Goal: Task Accomplishment & Management: Manage account settings

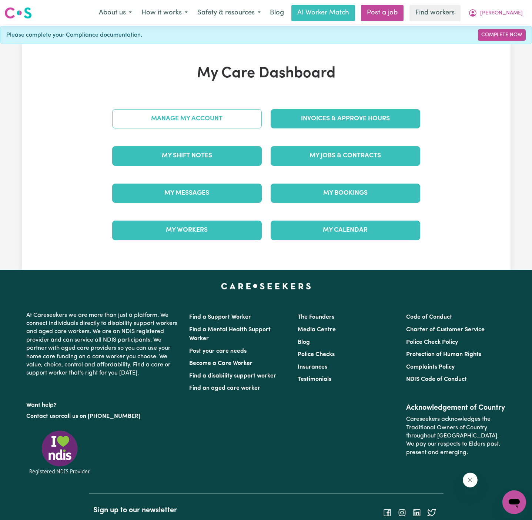
click at [218, 119] on link "Manage My Account" at bounding box center [186, 118] width 149 height 19
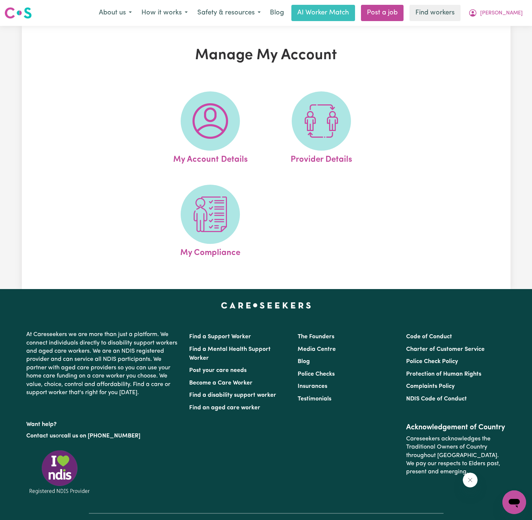
click at [218, 119] on img at bounding box center [210, 121] width 36 height 36
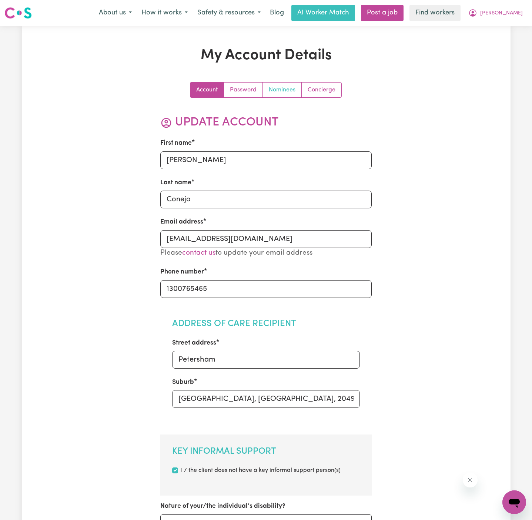
drag, startPoint x: 279, startPoint y: 81, endPoint x: 279, endPoint y: 86, distance: 4.8
click at [275, 90] on link "Nominees" at bounding box center [282, 90] width 39 height 15
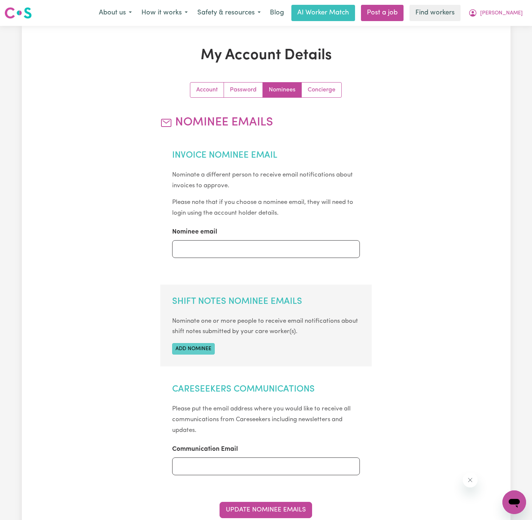
click at [202, 347] on button "Add nominee" at bounding box center [193, 348] width 43 height 11
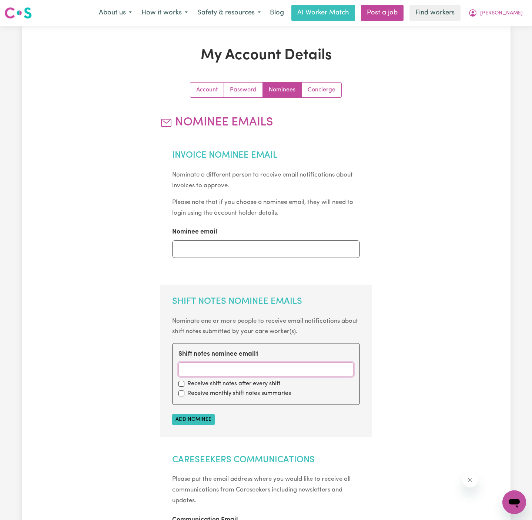
click at [216, 371] on input "Shift notes nominee email 1" at bounding box center [265, 369] width 175 height 14
paste input "[EMAIL_ADDRESS][DOMAIN_NAME]"
type input "[EMAIL_ADDRESS][DOMAIN_NAME]"
click at [192, 387] on label "Receive shift notes after every shift" at bounding box center [233, 383] width 93 height 9
click at [179, 384] on input "checkbox" at bounding box center [181, 384] width 6 height 6
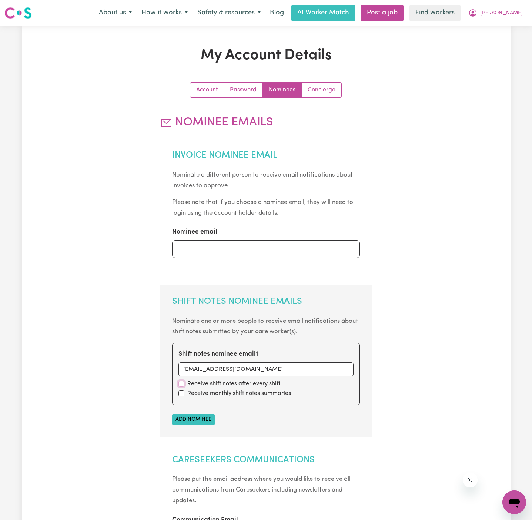
checkbox input "true"
click at [184, 398] on div "Shift notes nominee email 1 [PERSON_NAME][EMAIL_ADDRESS][DOMAIN_NAME] Receive s…" at bounding box center [266, 373] width 188 height 61
click at [179, 392] on input "checkbox" at bounding box center [181, 393] width 6 height 6
checkbox input "true"
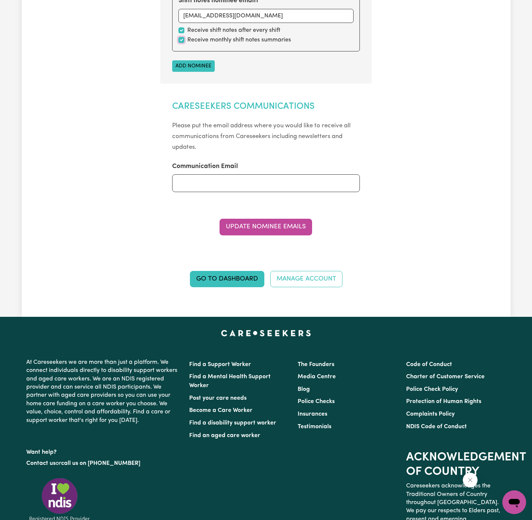
scroll to position [412, 0]
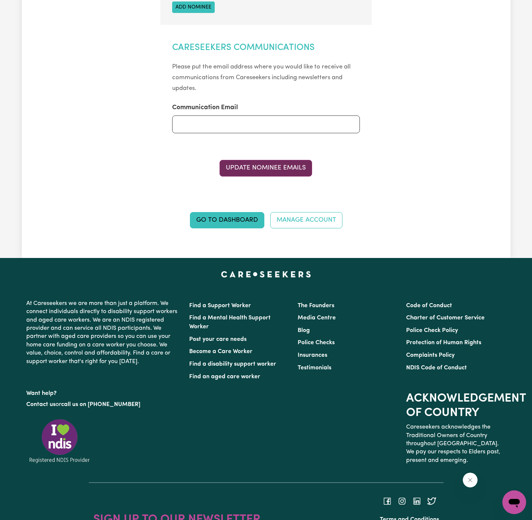
click at [276, 172] on button "Update Nominee Emails" at bounding box center [265, 168] width 92 height 16
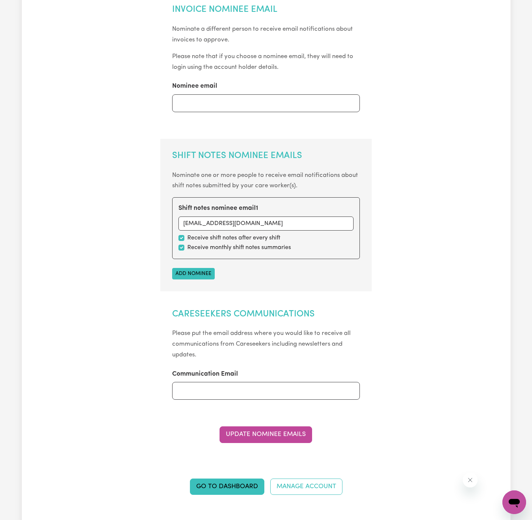
scroll to position [0, 0]
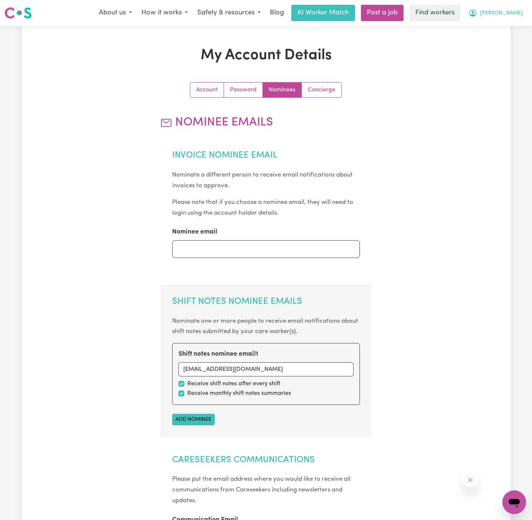
click at [515, 16] on span "[PERSON_NAME]" at bounding box center [501, 13] width 43 height 8
click at [508, 36] on link "Logout" at bounding box center [497, 43] width 58 height 14
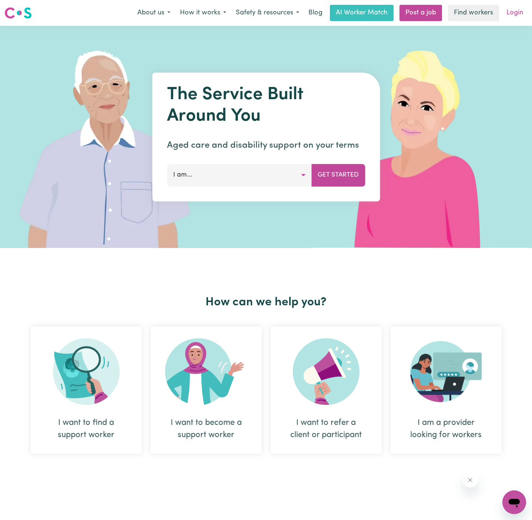
click at [516, 13] on link "Login" at bounding box center [515, 13] width 26 height 16
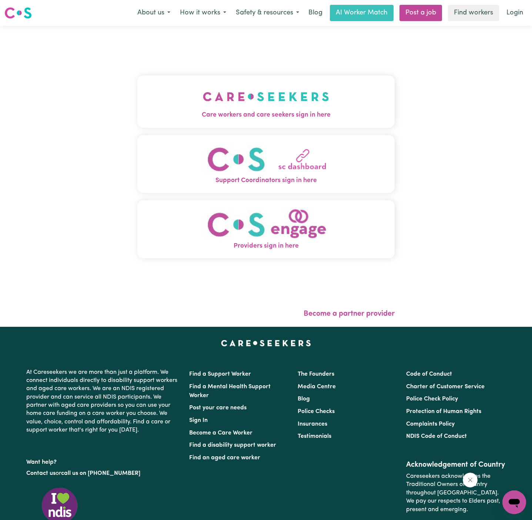
click at [258, 117] on span "Care workers and care seekers sign in here" at bounding box center [265, 115] width 257 height 10
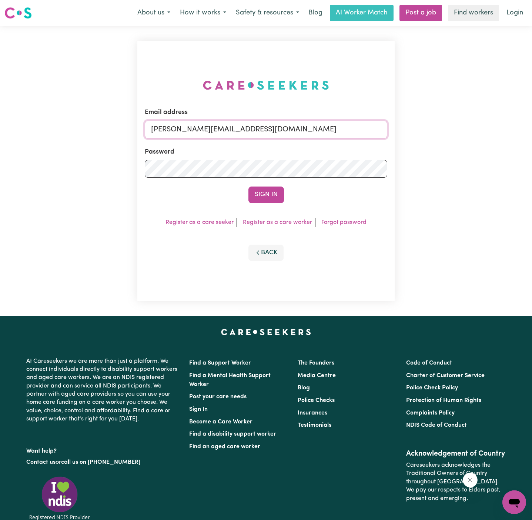
click at [293, 125] on input "[PERSON_NAME][EMAIL_ADDRESS][DOMAIN_NAME]" at bounding box center [266, 130] width 242 height 18
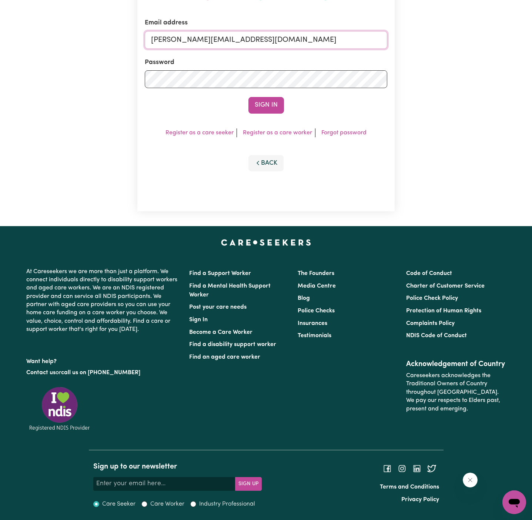
scroll to position [49, 0]
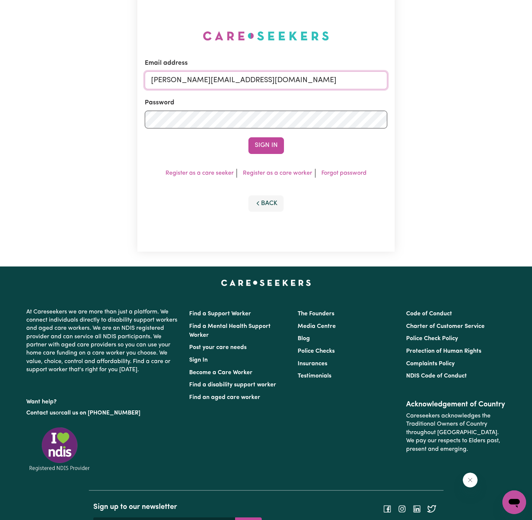
click at [316, 77] on input "[PERSON_NAME][EMAIL_ADDRESS][DOMAIN_NAME]" at bounding box center [266, 80] width 242 height 18
drag, startPoint x: 190, startPoint y: 79, endPoint x: 440, endPoint y: 79, distance: 250.5
click at [440, 79] on div "Email address superuser~[EMAIL_ADDRESS][DOMAIN_NAME] Password Sign In Register …" at bounding box center [266, 122] width 532 height 290
type input "[EMAIL_ADDRESS][DOMAIN_NAME]"
click at [248, 137] on button "Sign In" at bounding box center [266, 145] width 36 height 16
